Goal: Task Accomplishment & Management: Use online tool/utility

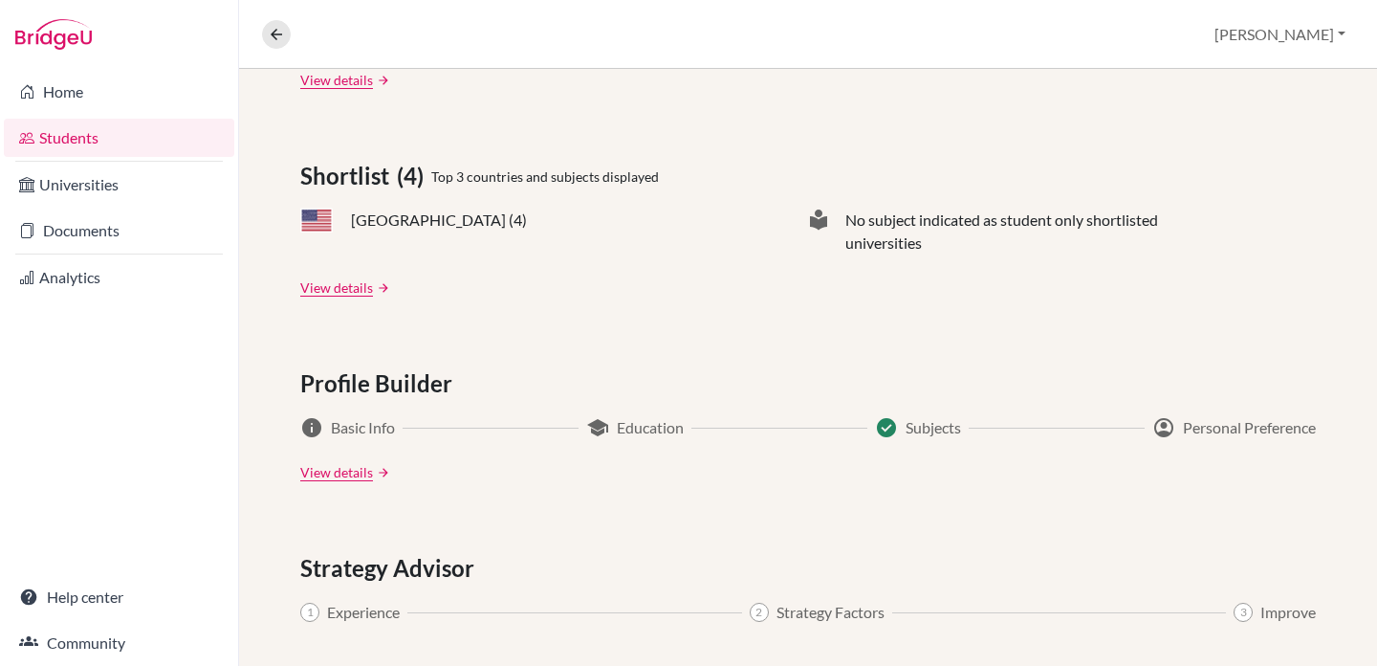
scroll to position [1017, 0]
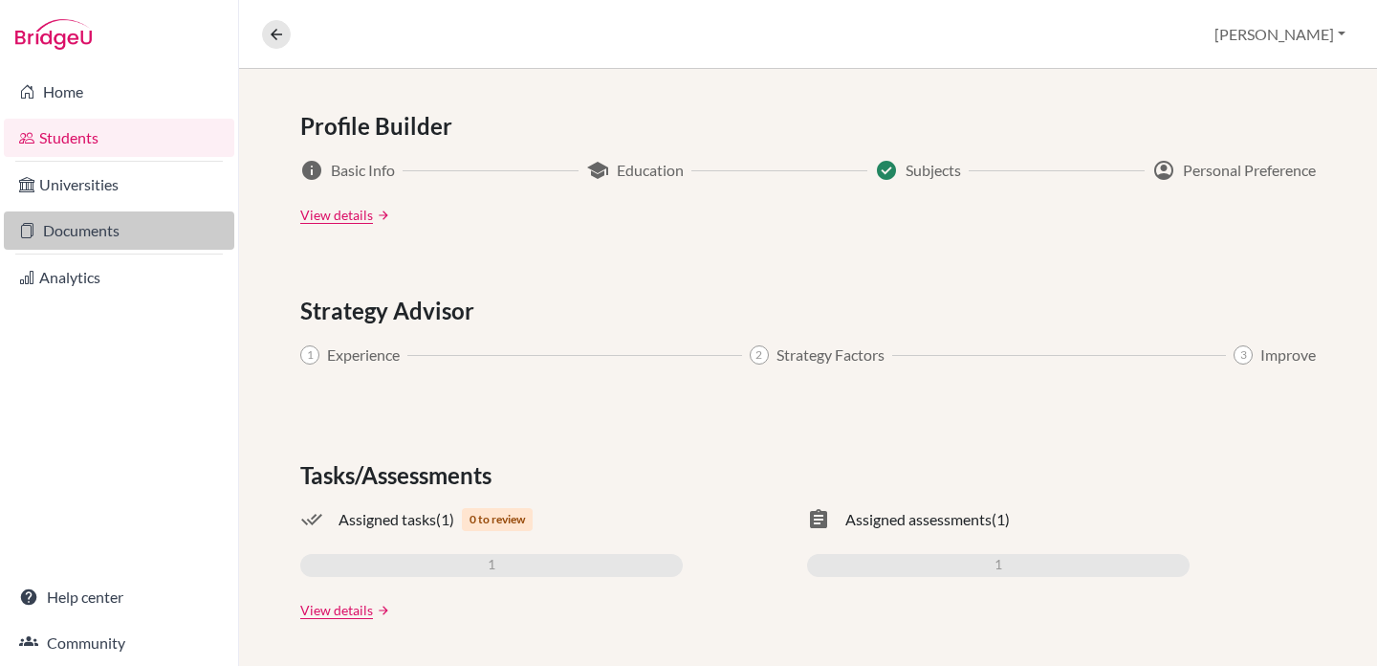
drag, startPoint x: 108, startPoint y: 228, endPoint x: 173, endPoint y: 232, distance: 65.2
click at [107, 228] on link "Documents" at bounding box center [119, 230] width 231 height 38
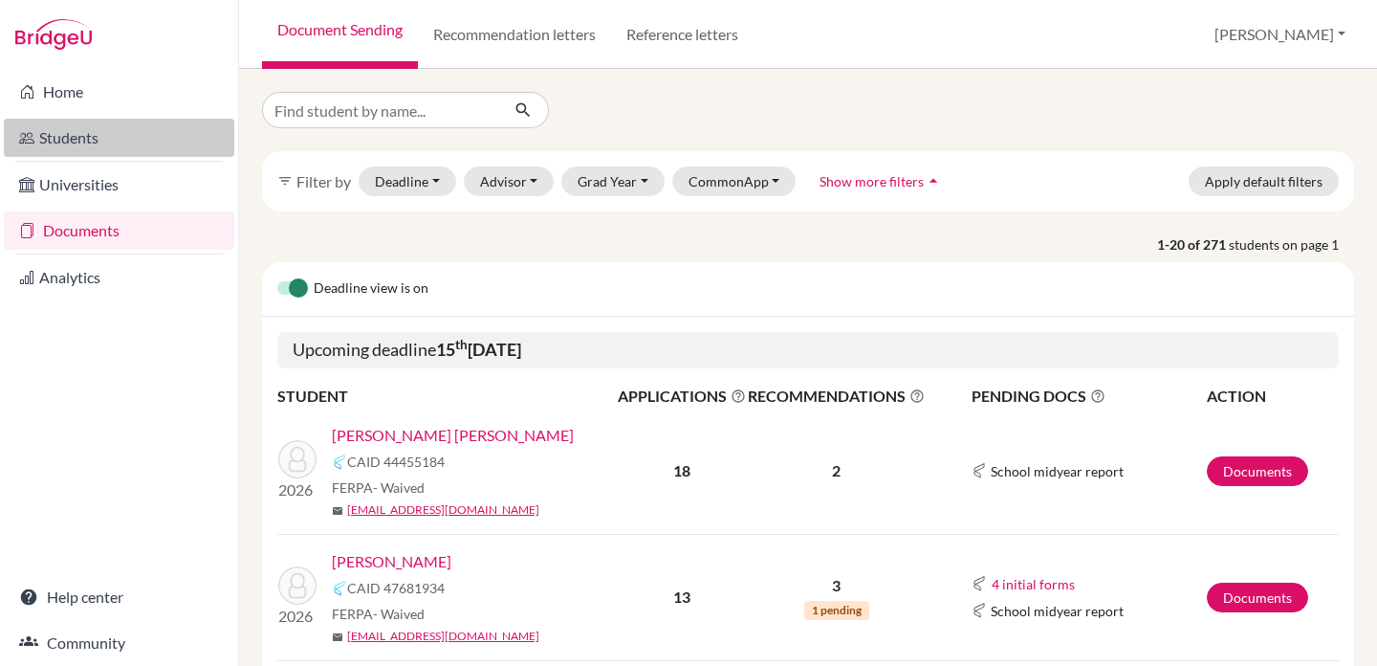
click at [127, 131] on link "Students" at bounding box center [119, 138] width 231 height 38
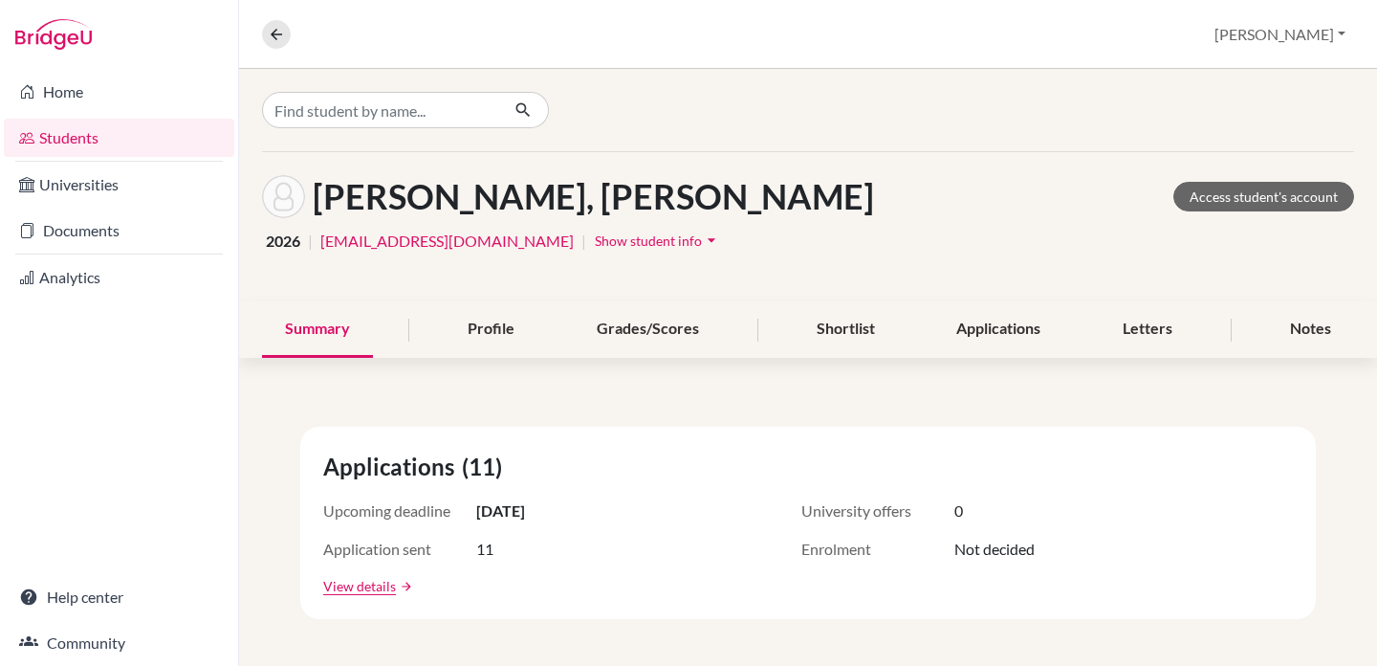
drag, startPoint x: 740, startPoint y: 194, endPoint x: 325, endPoint y: 202, distance: 415.2
click at [325, 202] on div "Ortiz Stoessel, Sebastian Jose Access student's account" at bounding box center [808, 196] width 1092 height 43
copy h1 "[PERSON_NAME], [PERSON_NAME]"
click at [109, 237] on link "Documents" at bounding box center [119, 230] width 231 height 38
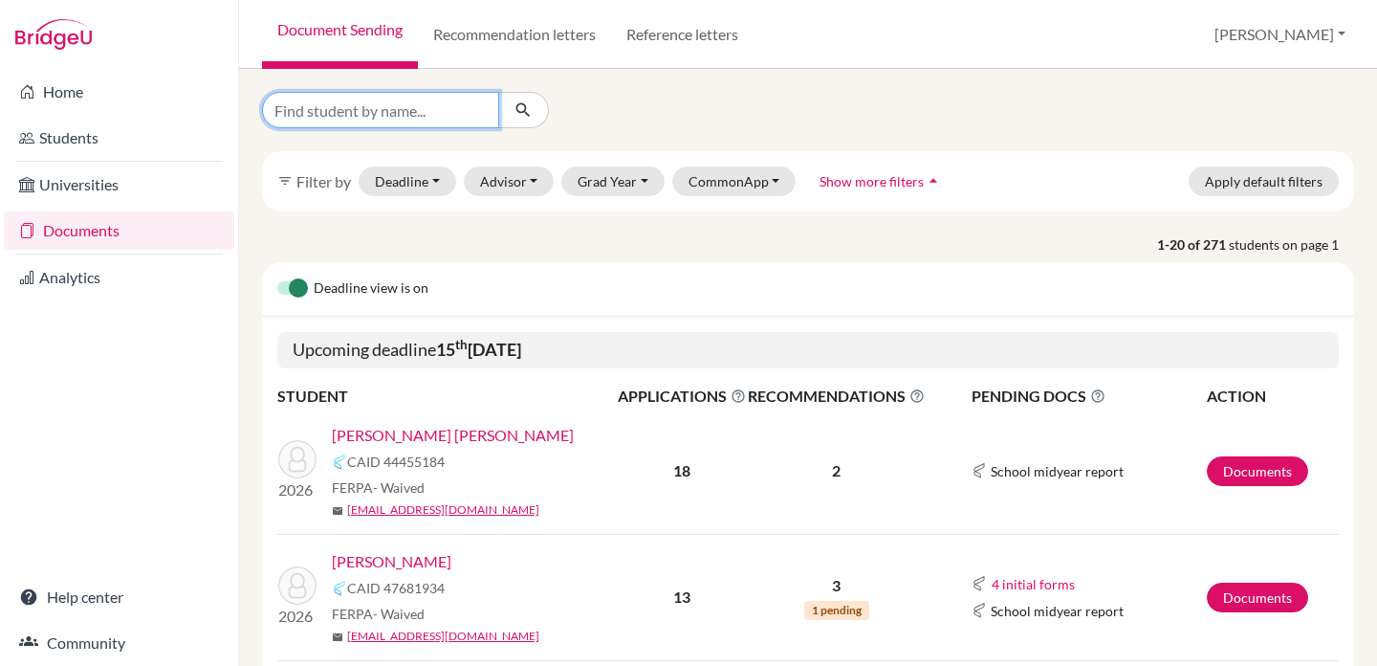
click at [392, 111] on input "Find student by name..." at bounding box center [380, 110] width 237 height 36
paste input "[PERSON_NAME], [PERSON_NAME]"
type input "[PERSON_NAME], [PERSON_NAME]"
click button "submit" at bounding box center [523, 110] width 51 height 36
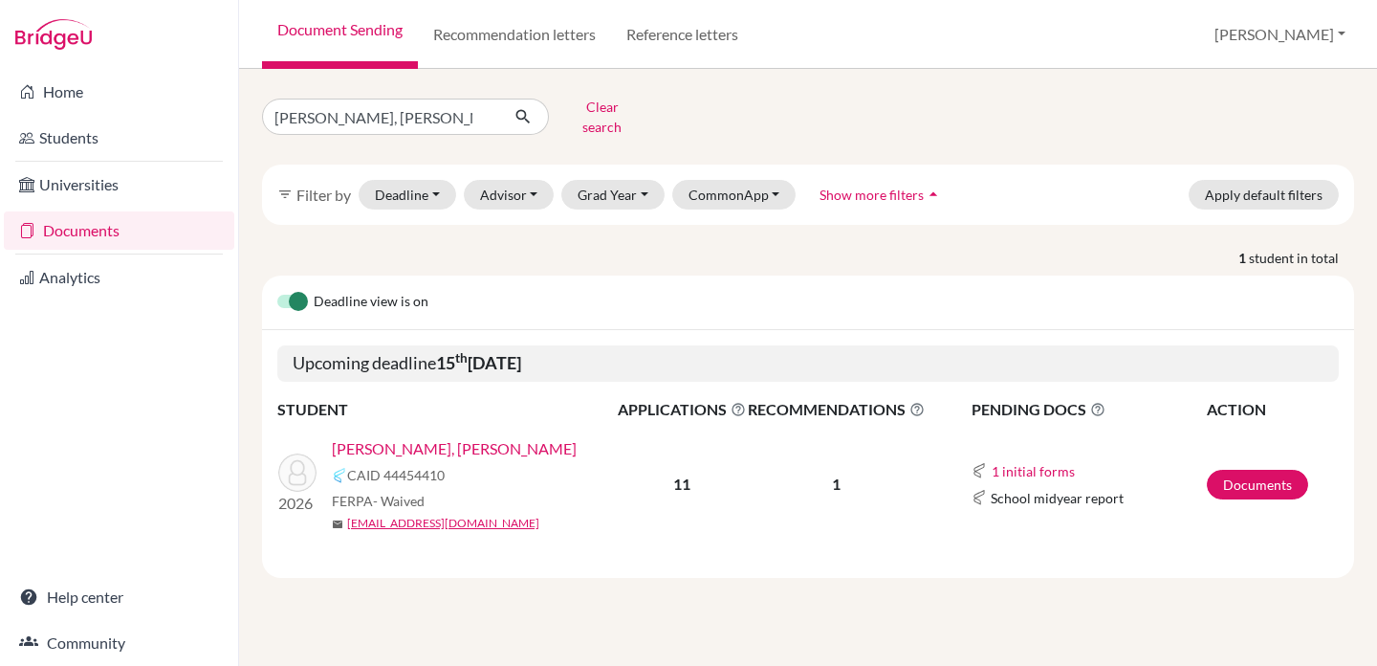
click at [487, 437] on link "[PERSON_NAME], [PERSON_NAME]" at bounding box center [454, 448] width 245 height 23
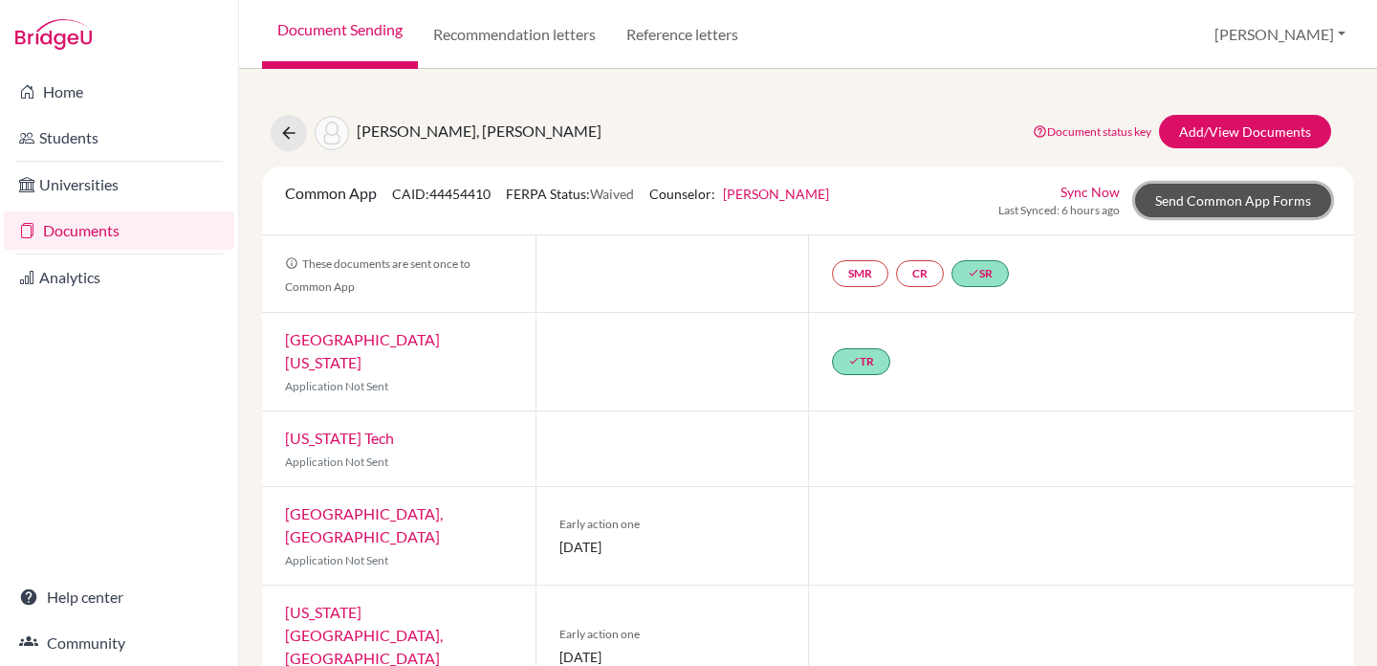
click at [1235, 209] on link "Send Common App Forms" at bounding box center [1233, 200] width 196 height 33
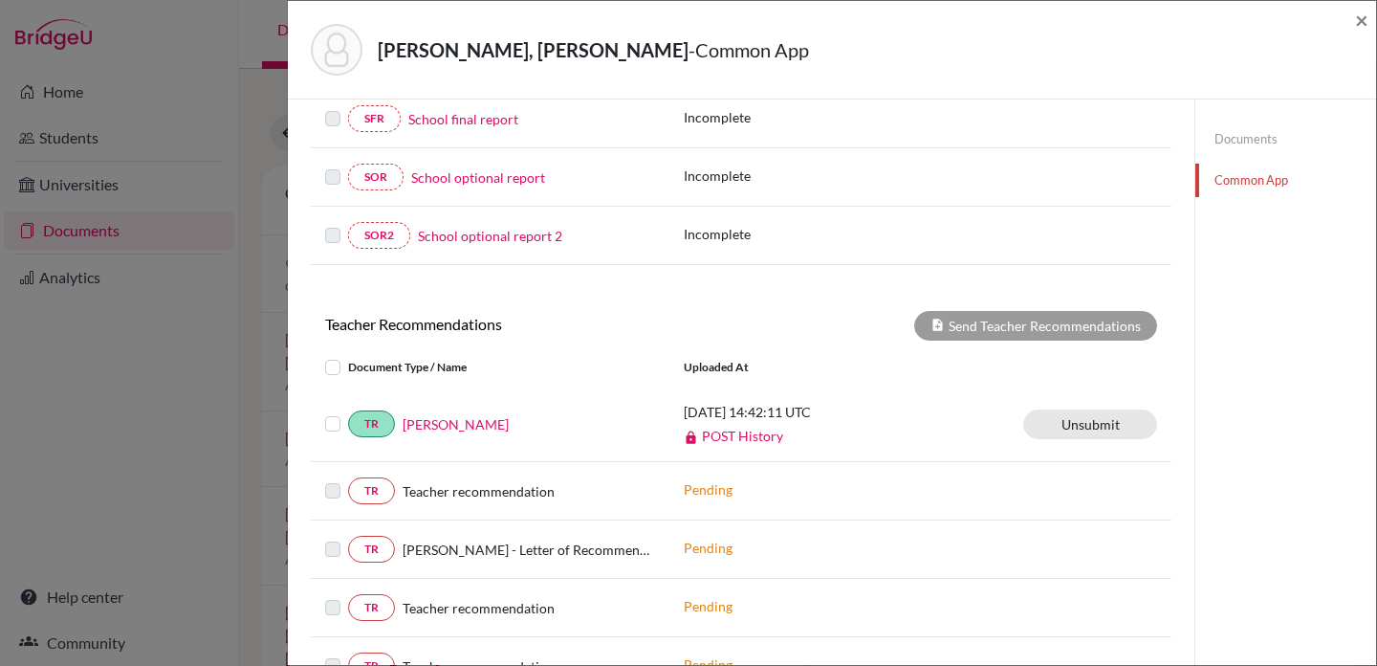
scroll to position [498, 0]
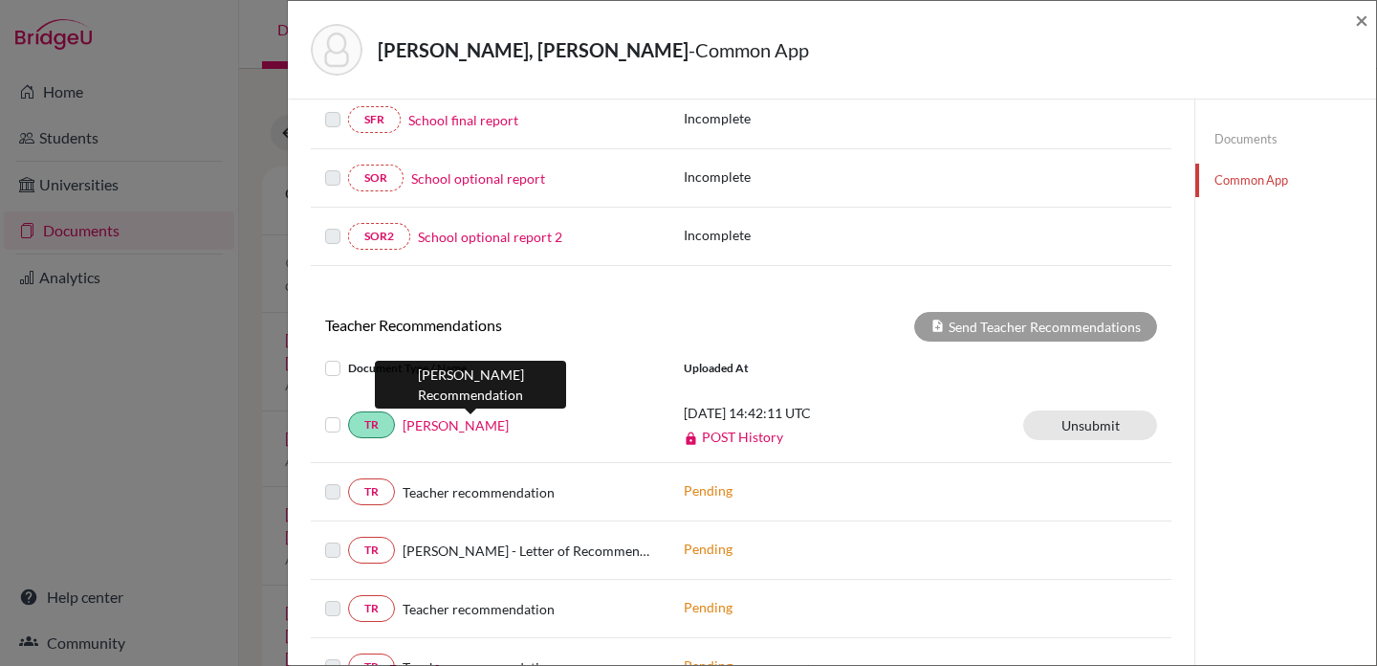
click at [468, 425] on link "[PERSON_NAME]" at bounding box center [456, 425] width 106 height 20
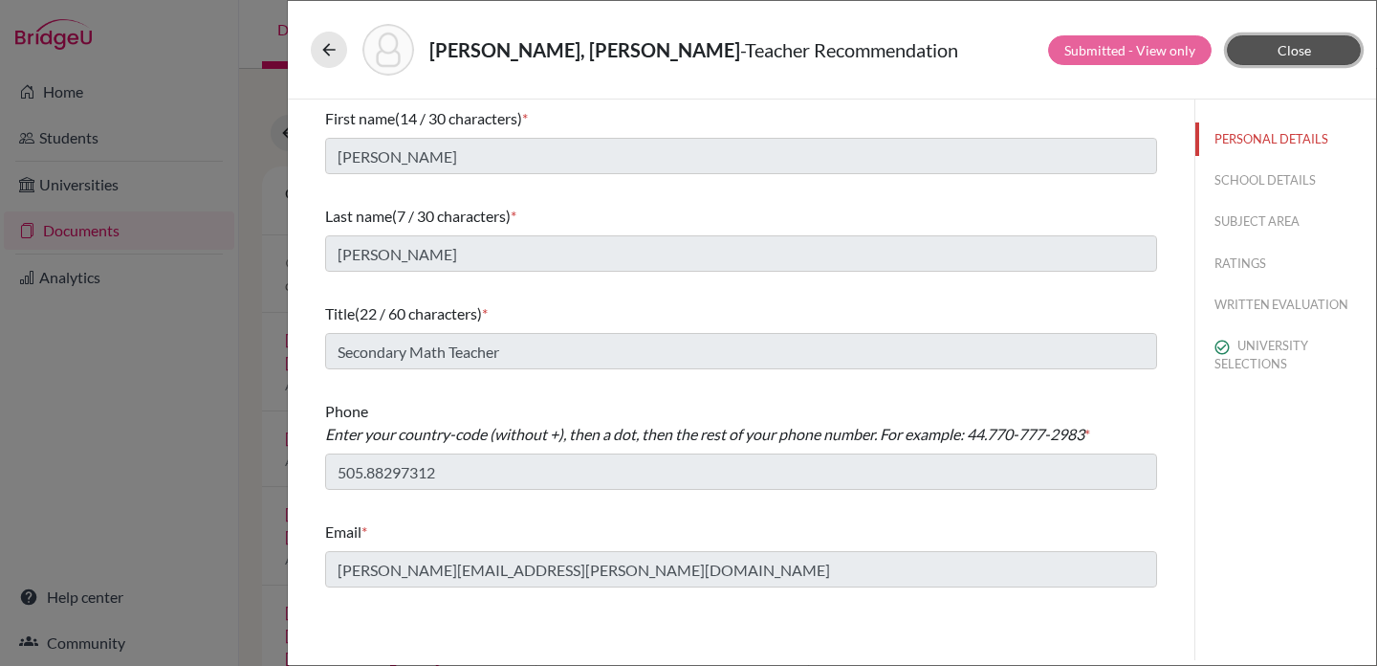
click at [1266, 48] on button "Close" at bounding box center [1294, 50] width 134 height 30
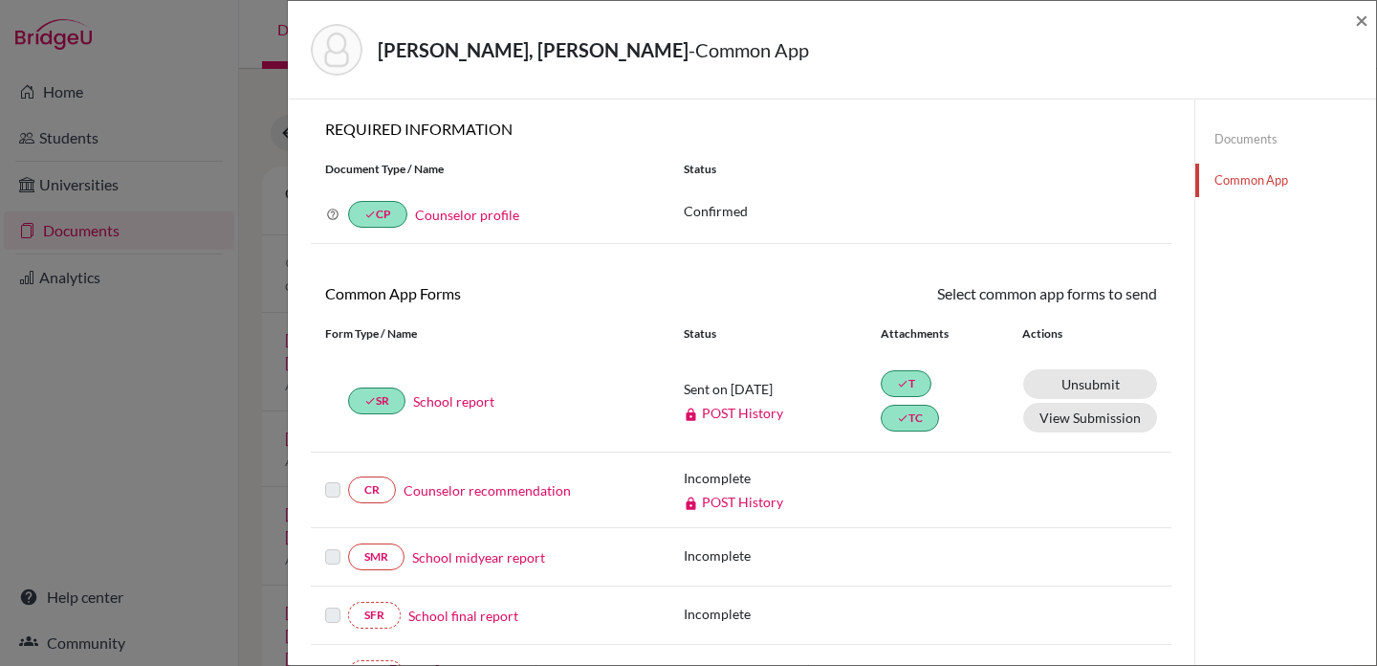
scroll to position [4, 0]
click at [1222, 139] on link "Documents" at bounding box center [1286, 138] width 181 height 33
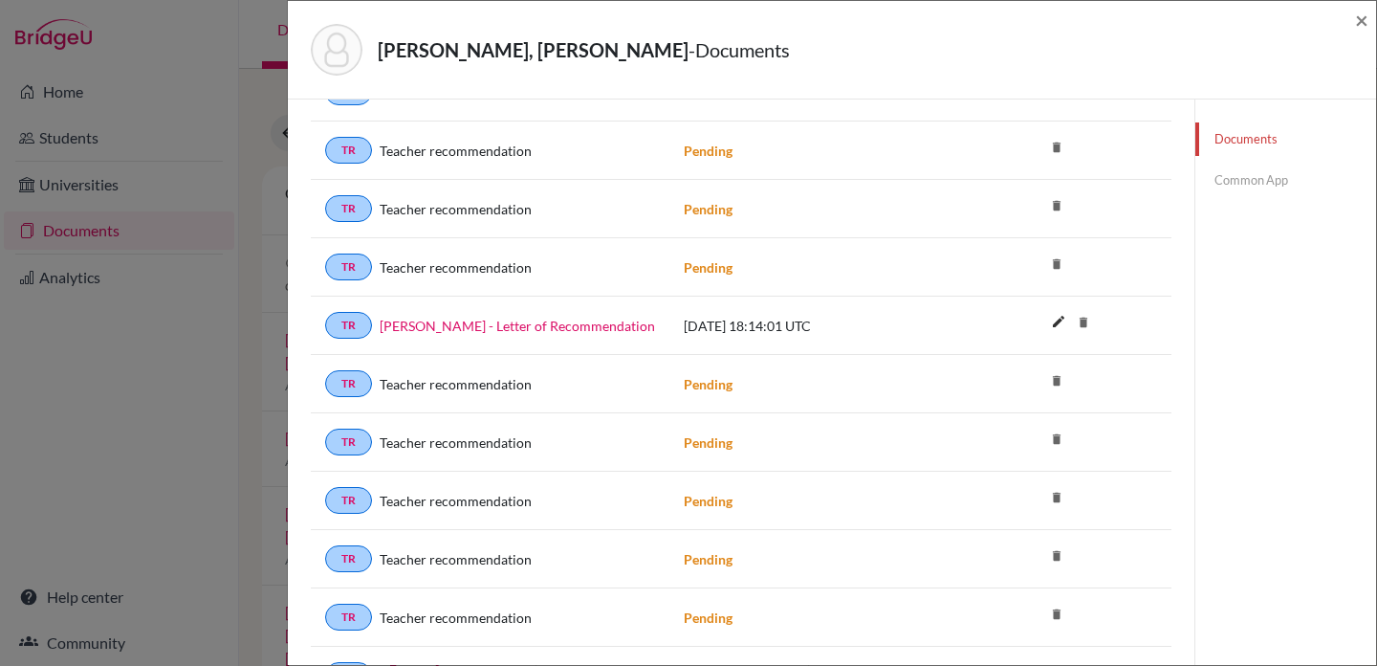
scroll to position [712, 0]
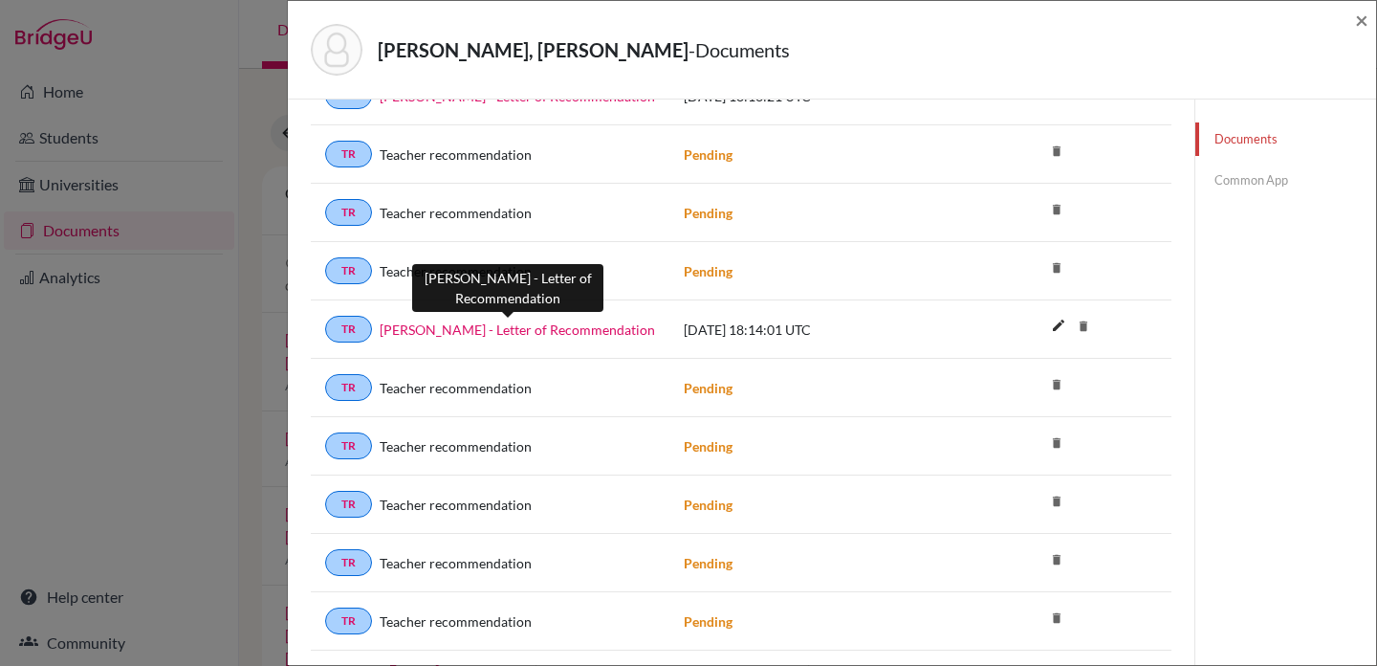
click at [567, 328] on link "[PERSON_NAME] - Letter of Recommendation" at bounding box center [517, 329] width 275 height 20
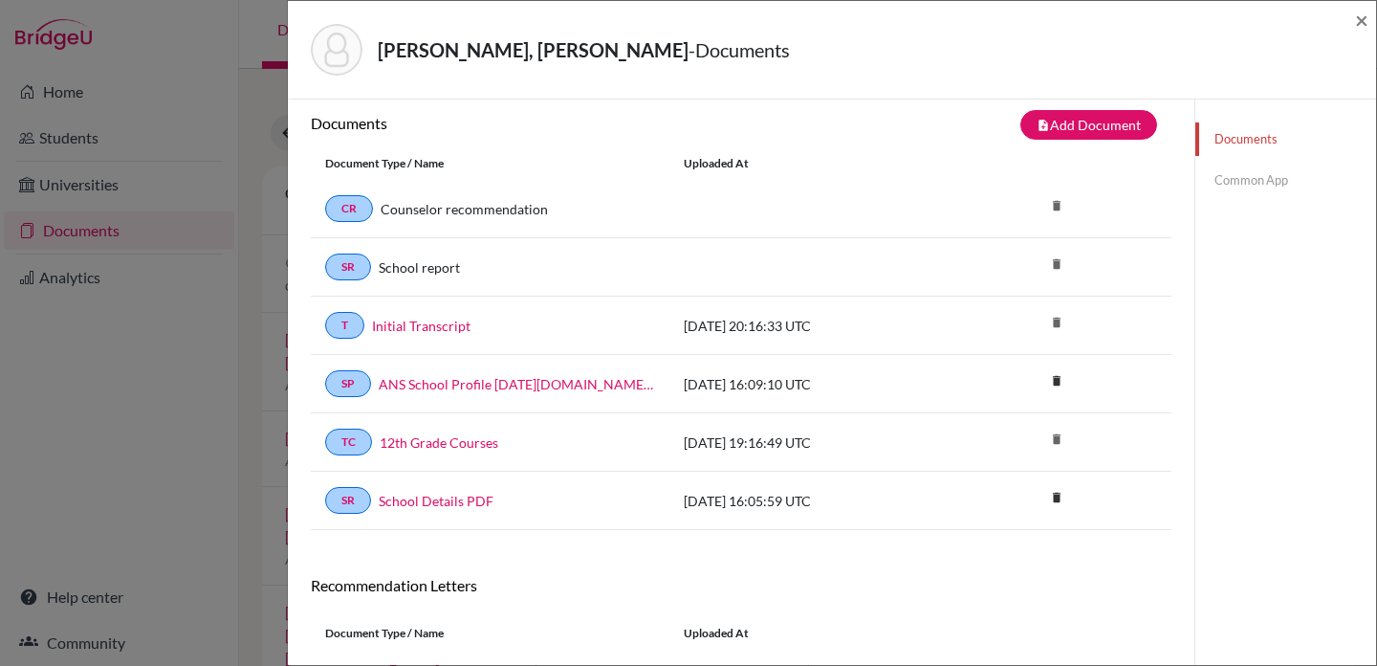
scroll to position [0, 0]
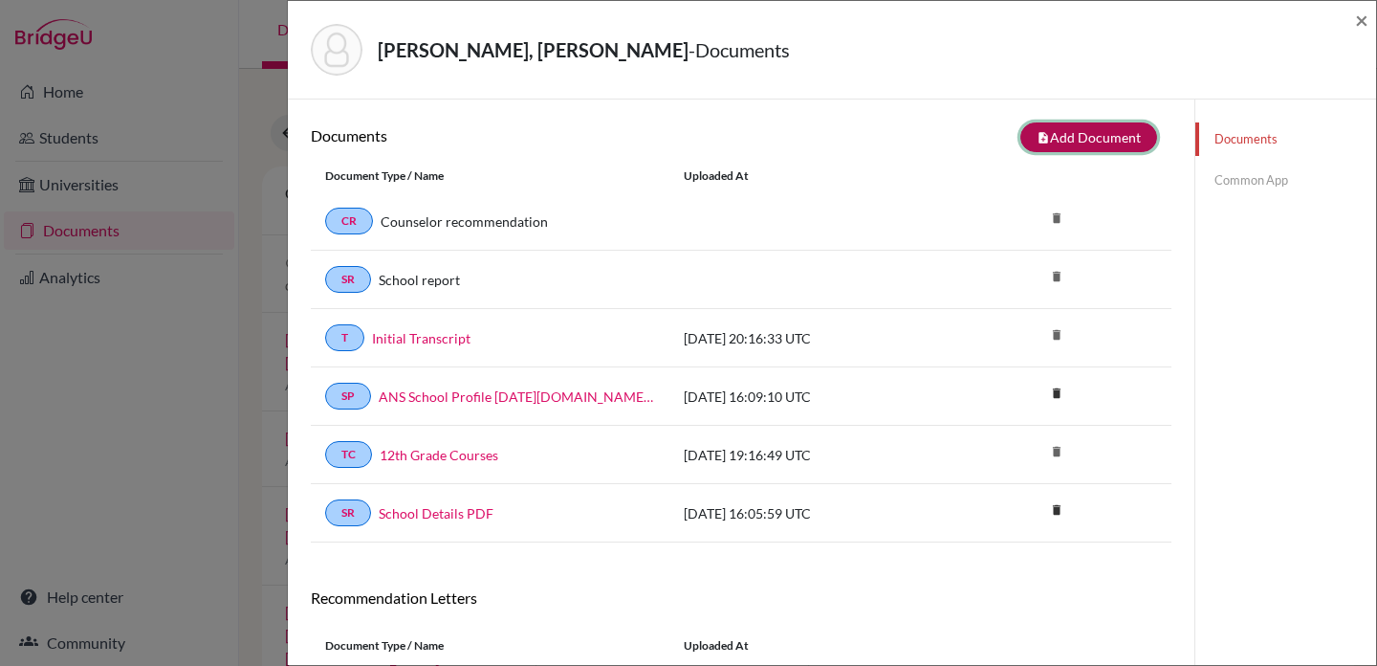
click at [1096, 137] on button "note_add Add Document" at bounding box center [1089, 137] width 137 height 30
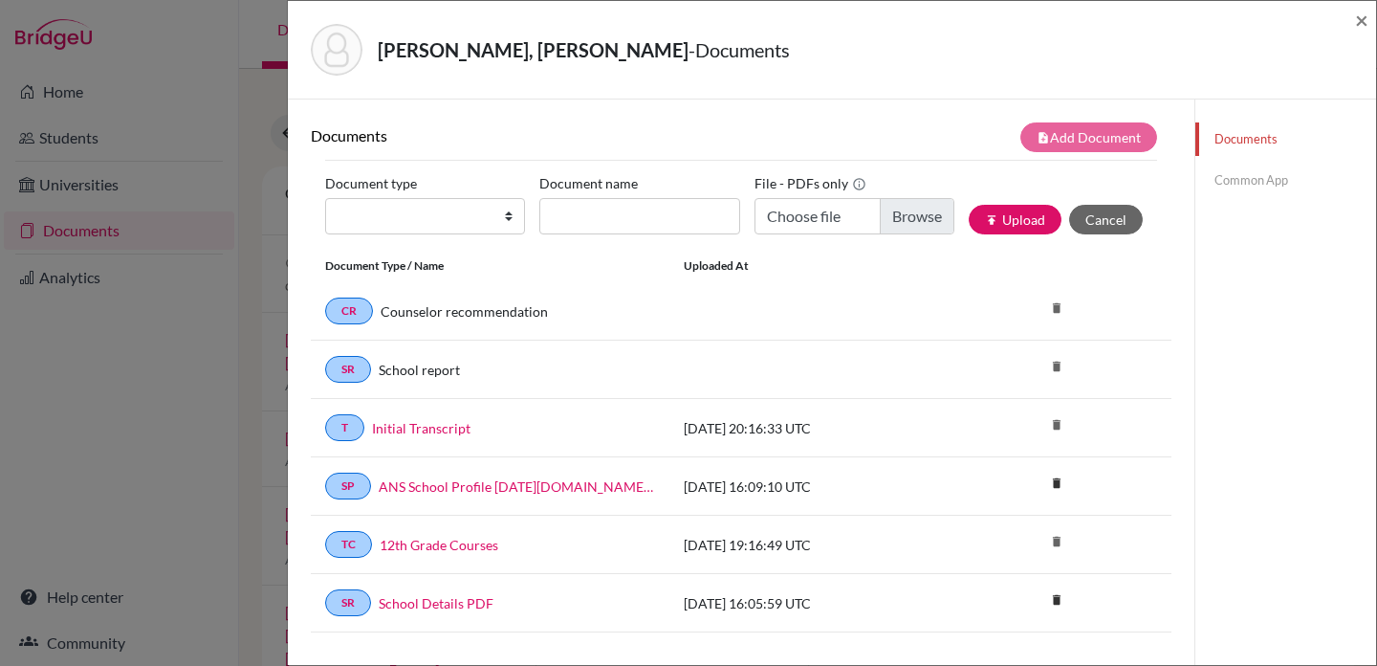
click at [1291, 181] on link "Common App" at bounding box center [1286, 180] width 181 height 33
